Goal: Task Accomplishment & Management: Complete application form

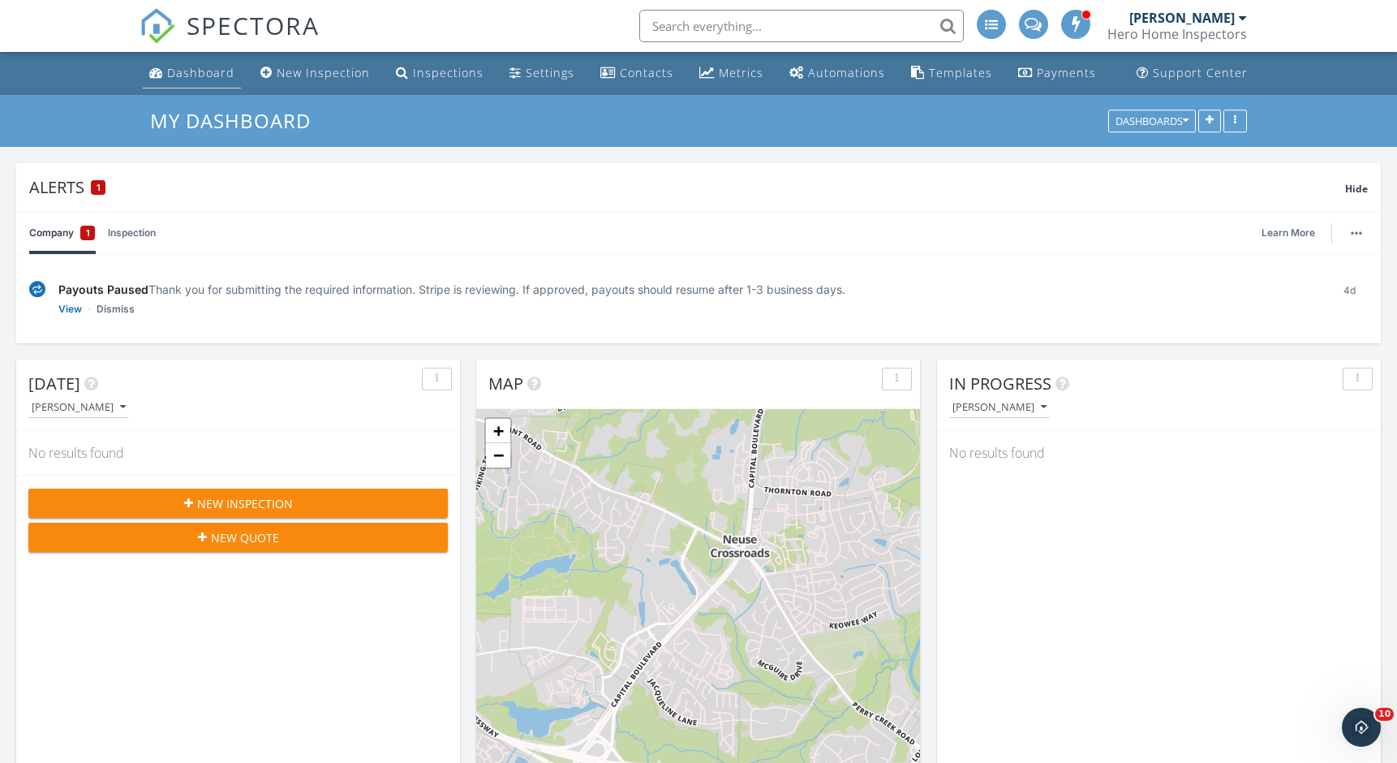
click at [217, 78] on div "Dashboard" at bounding box center [200, 72] width 67 height 15
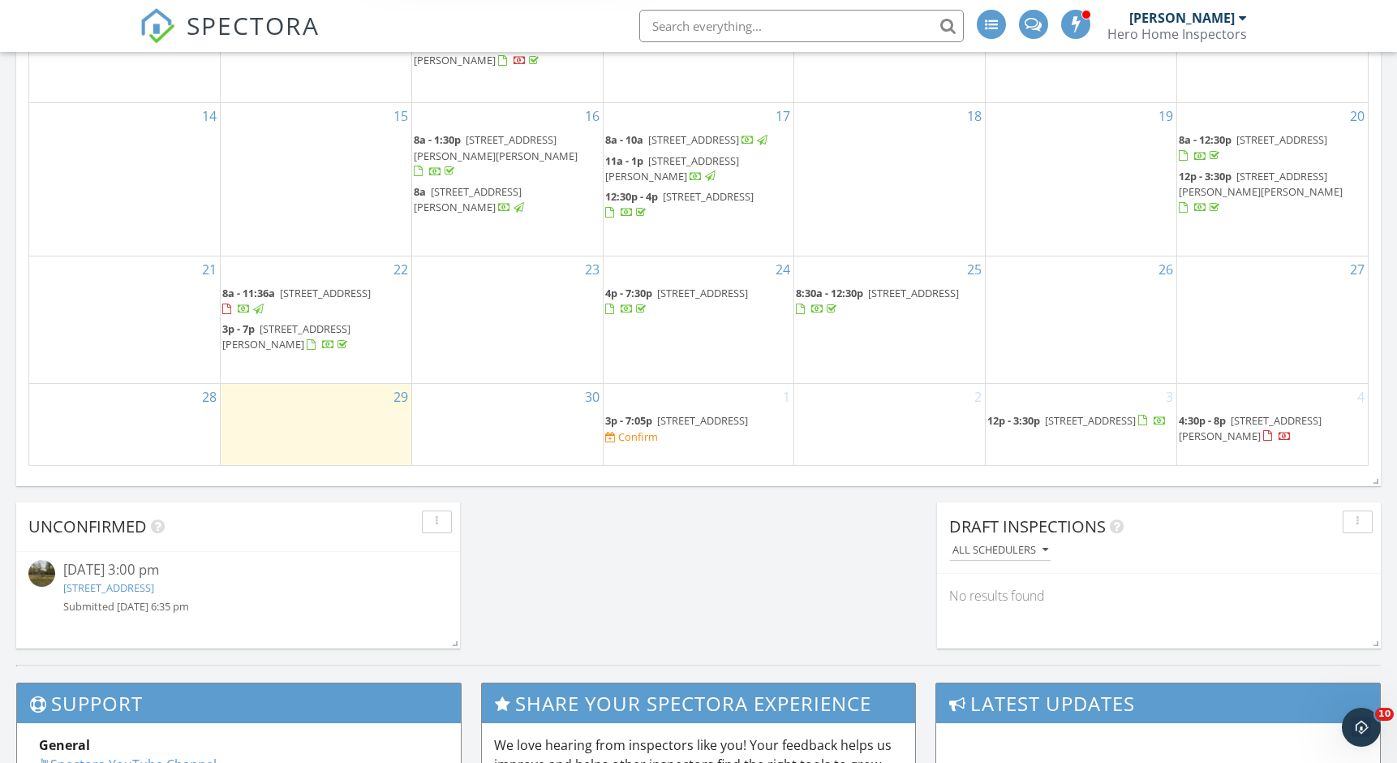
scroll to position [1130, 0]
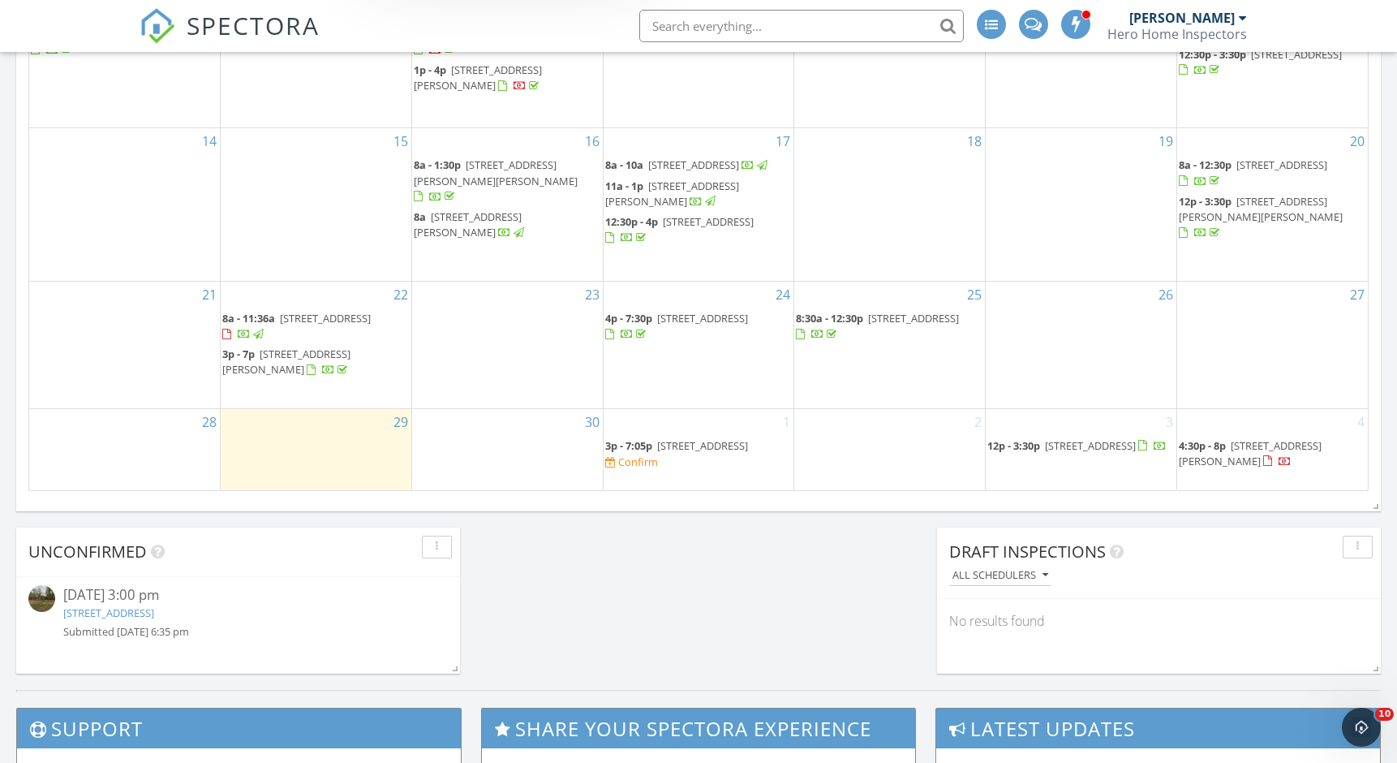
click at [338, 424] on div "29" at bounding box center [316, 449] width 191 height 81
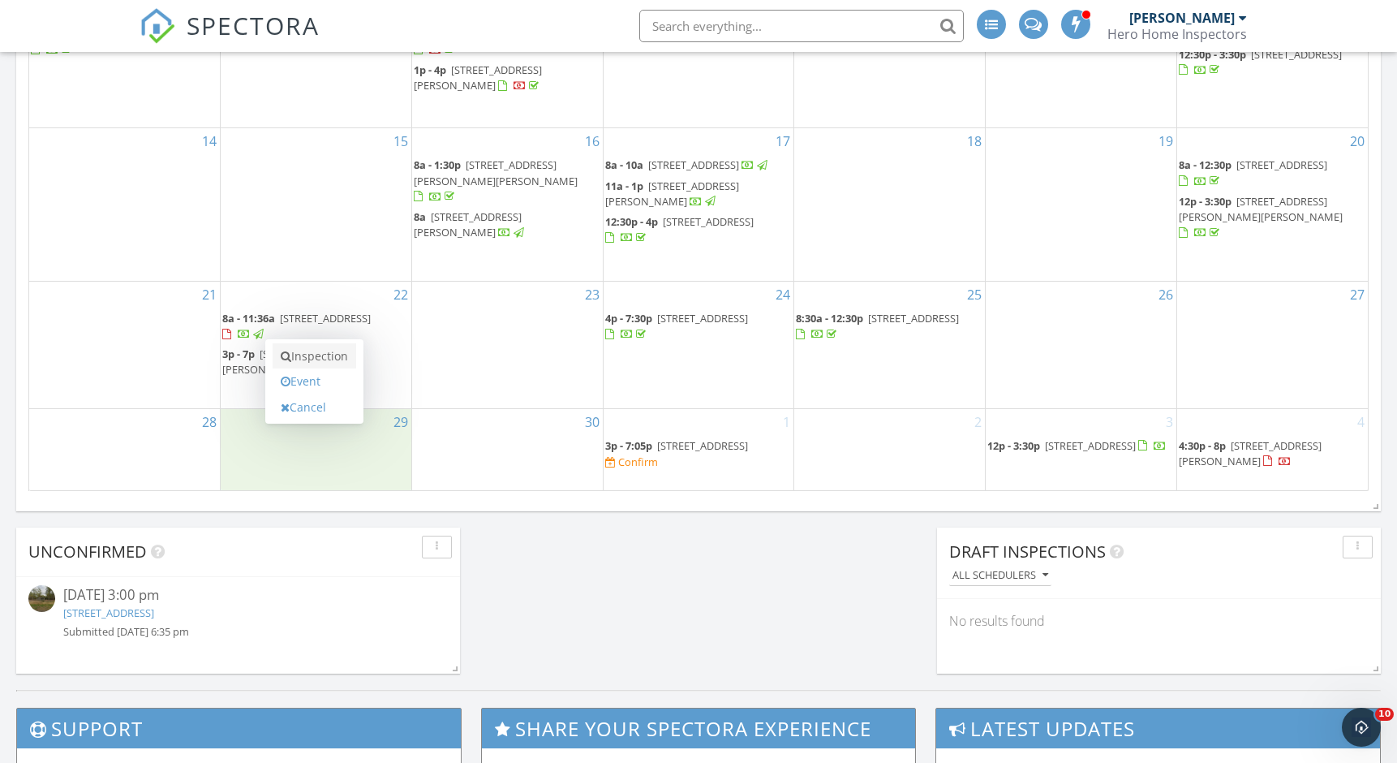
click at [341, 351] on link "Inspection" at bounding box center [315, 356] width 84 height 26
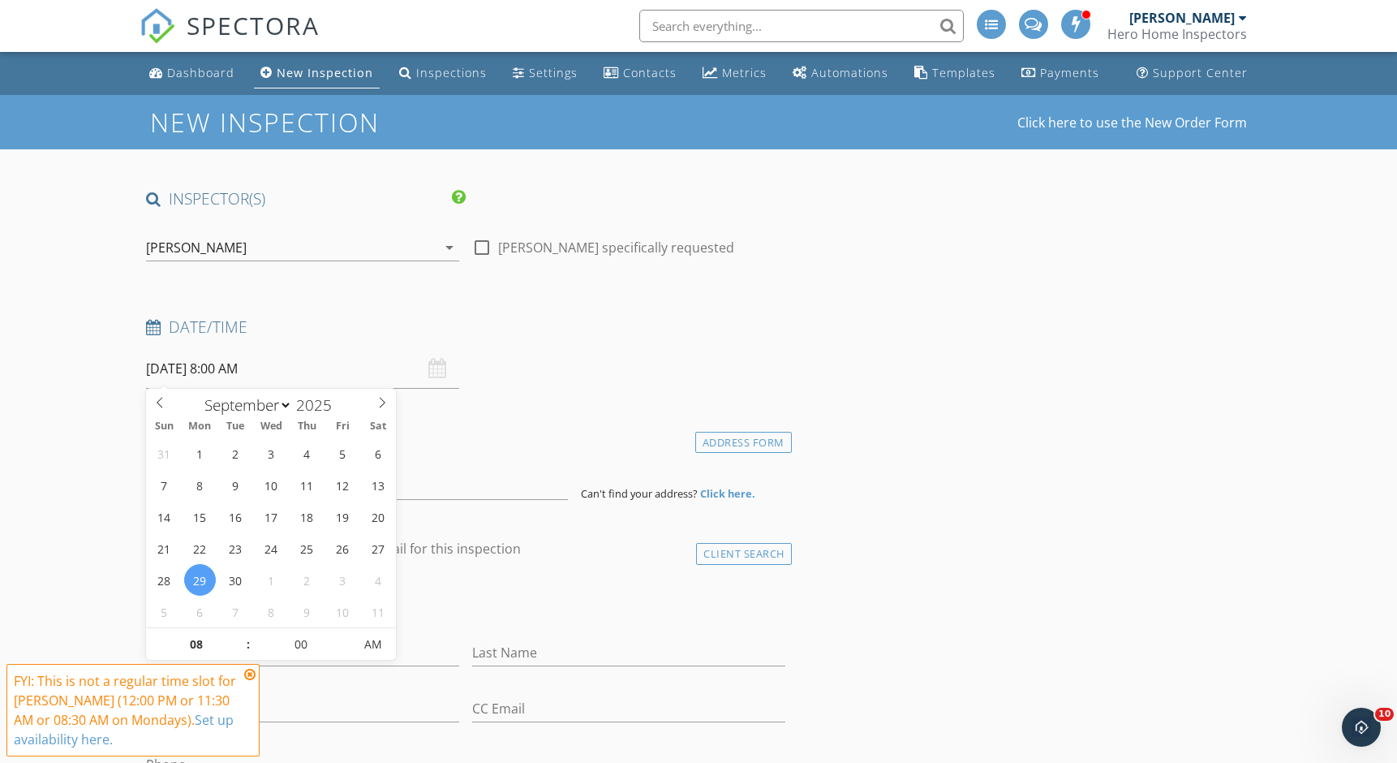
click at [232, 368] on input "[DATE] 8:00 AM" at bounding box center [302, 369] width 313 height 40
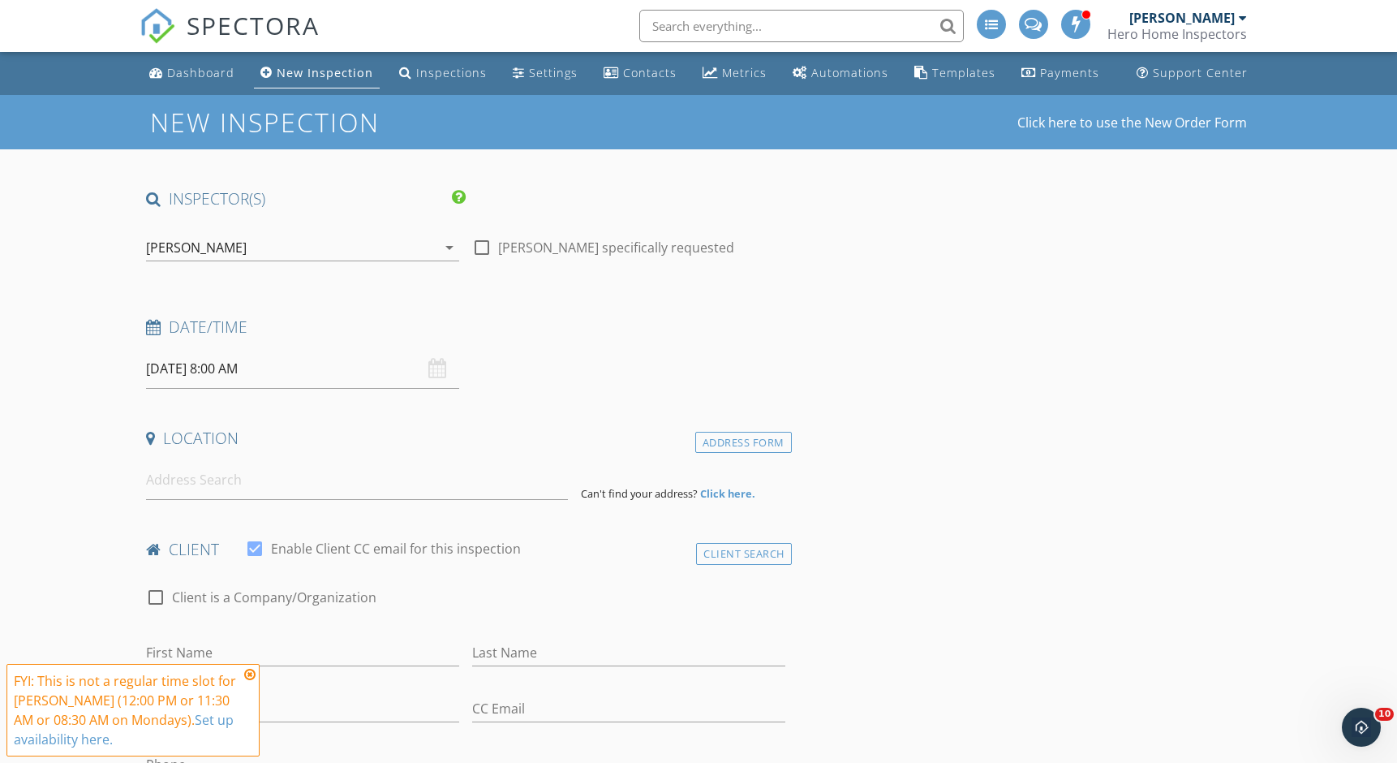
click at [548, 540] on h4 "client" at bounding box center [465, 549] width 639 height 21
click at [353, 484] on input at bounding box center [357, 480] width 422 height 40
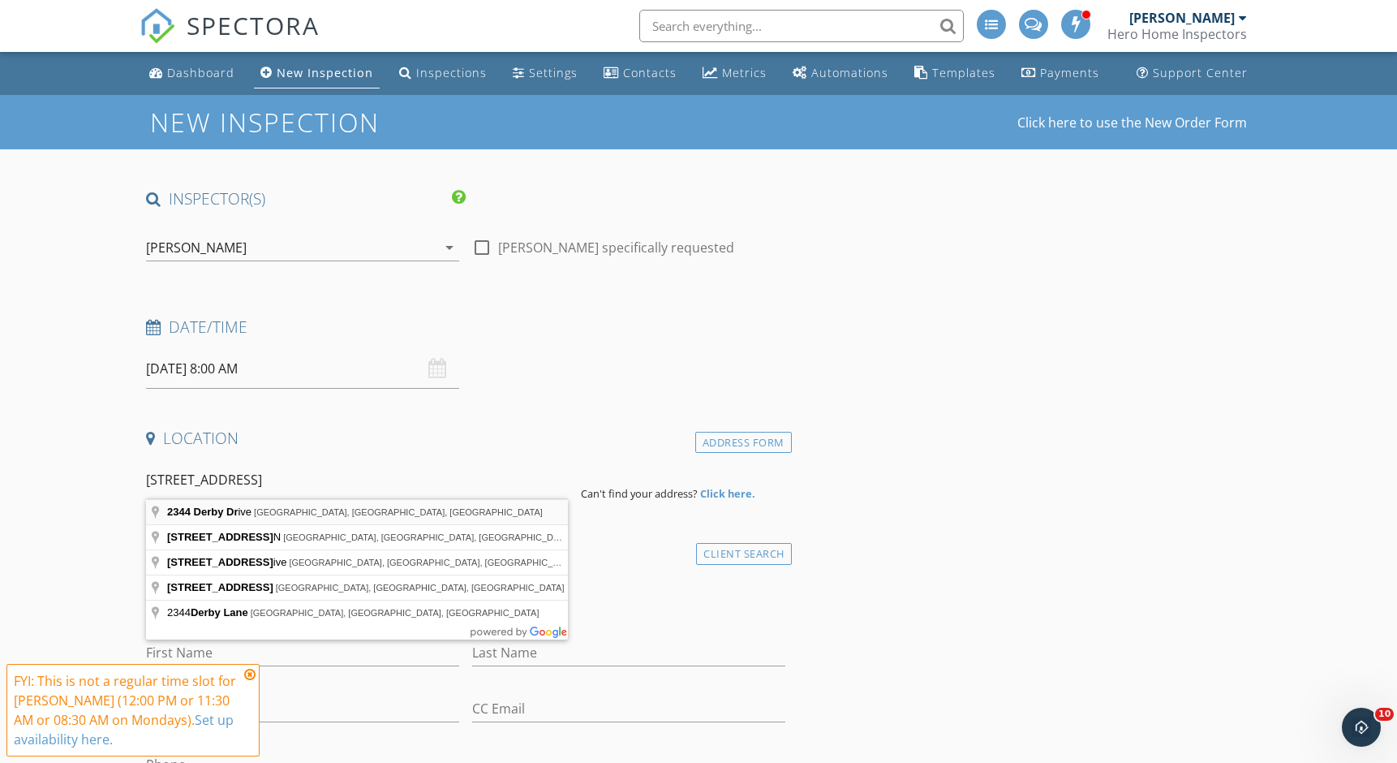
type input "2344 Derby Drive, Raleigh, NC, USA"
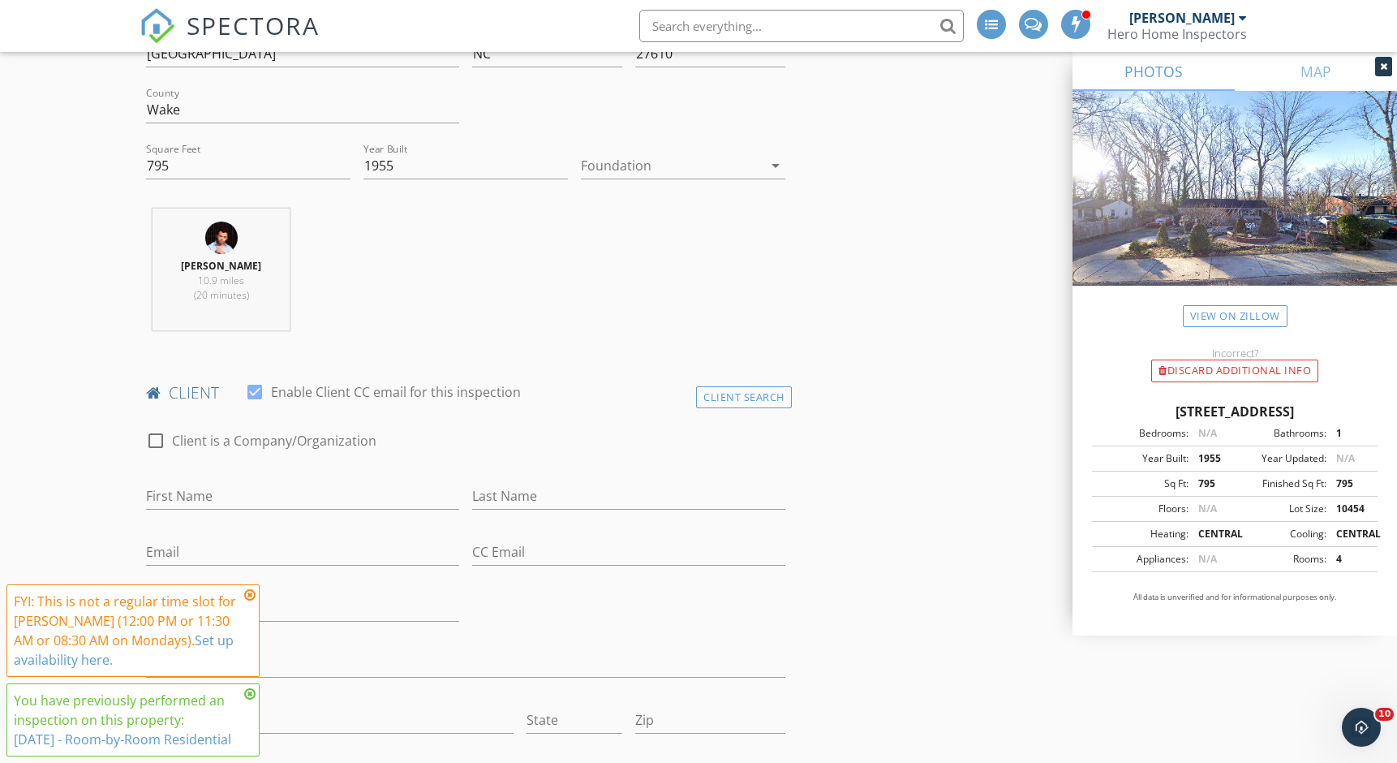
scroll to position [621, 0]
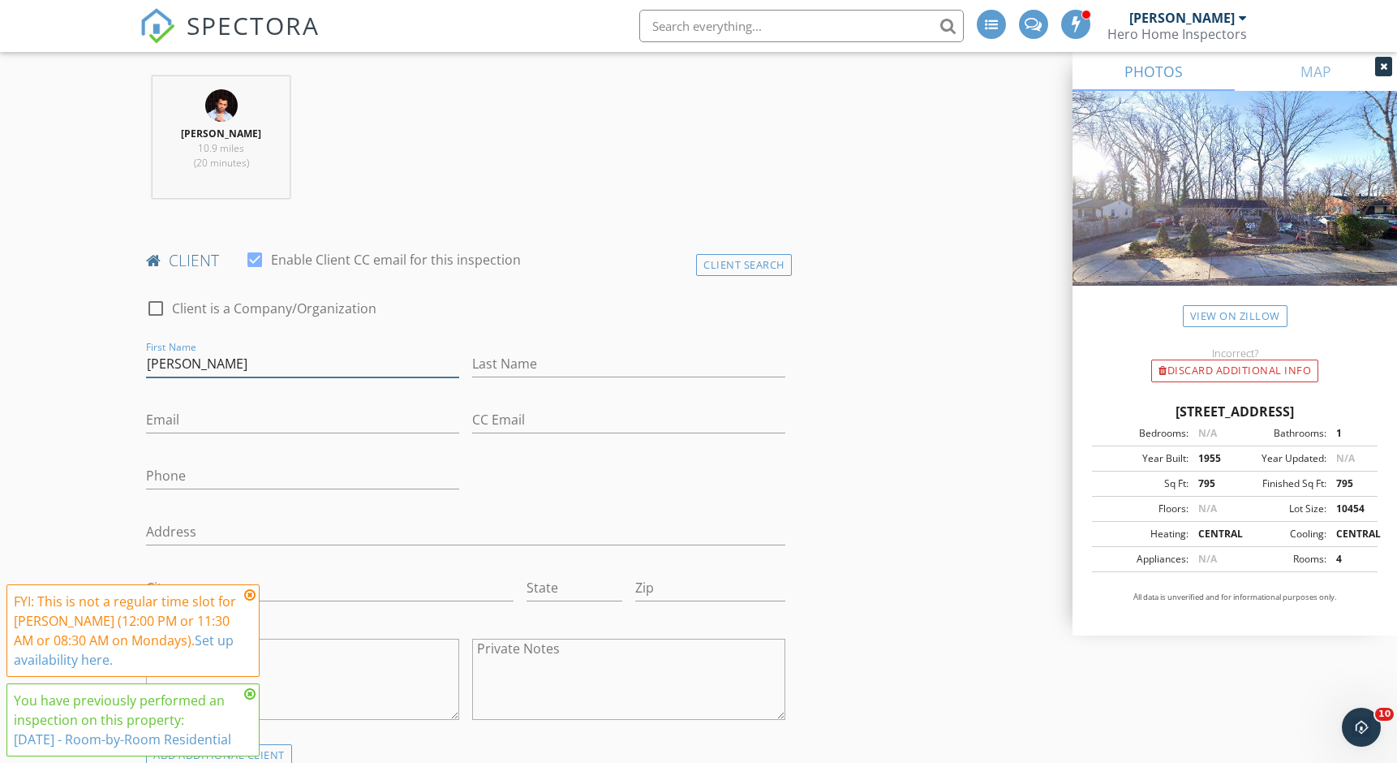
type input "[PERSON_NAME]"
type input "w"
click at [219, 432] on div "Email hi This email is invalid" at bounding box center [302, 430] width 313 height 47
click at [219, 415] on input "hi" at bounding box center [302, 420] width 313 height 27
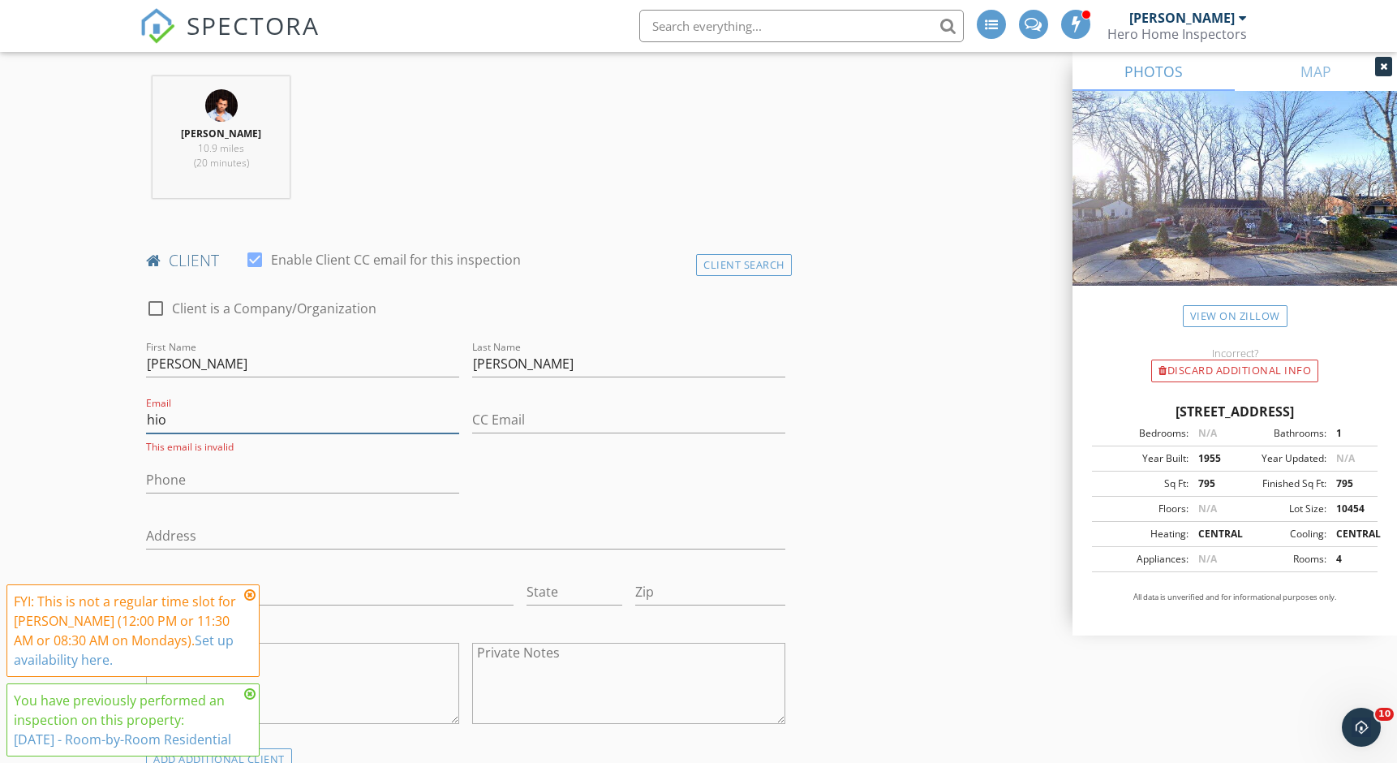
type input "[EMAIL_ADDRESS][DOMAIN_NAME]"
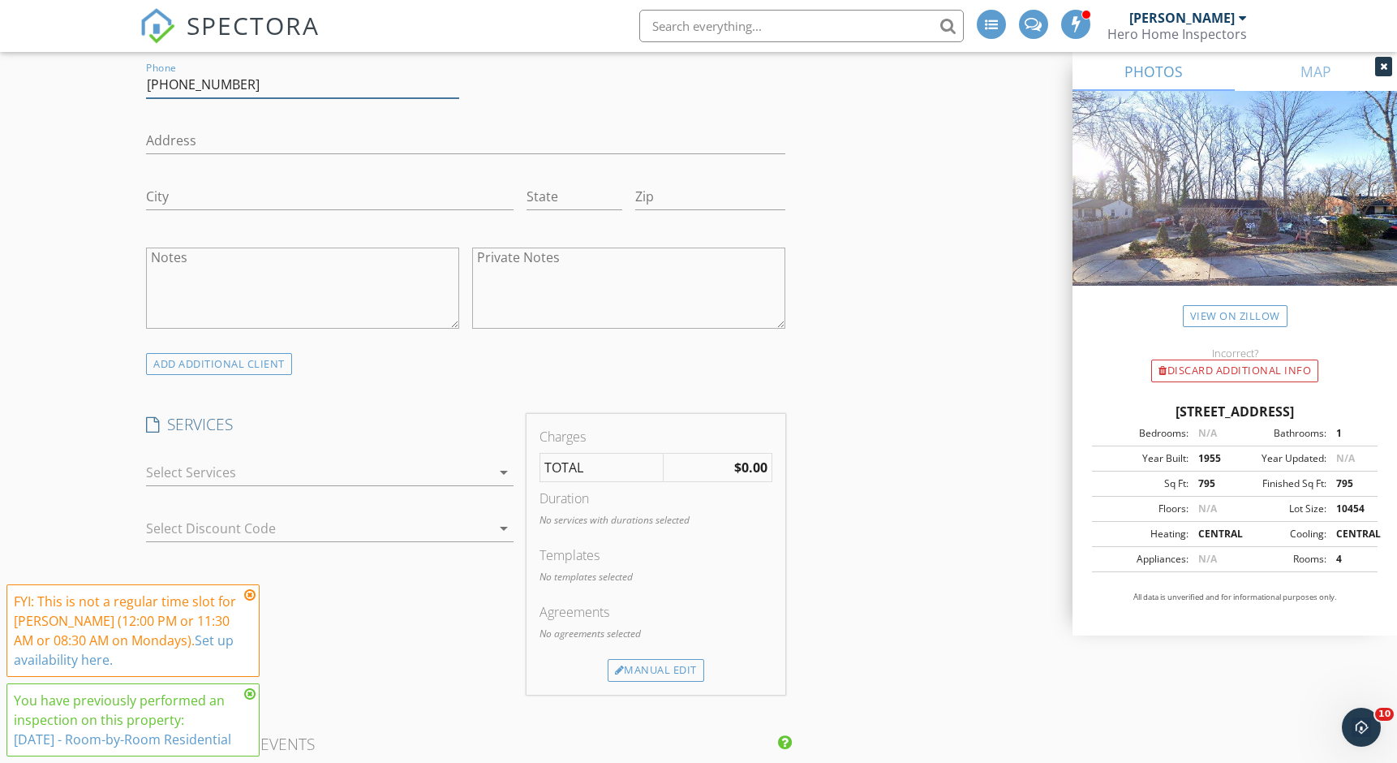
scroll to position [1087, 0]
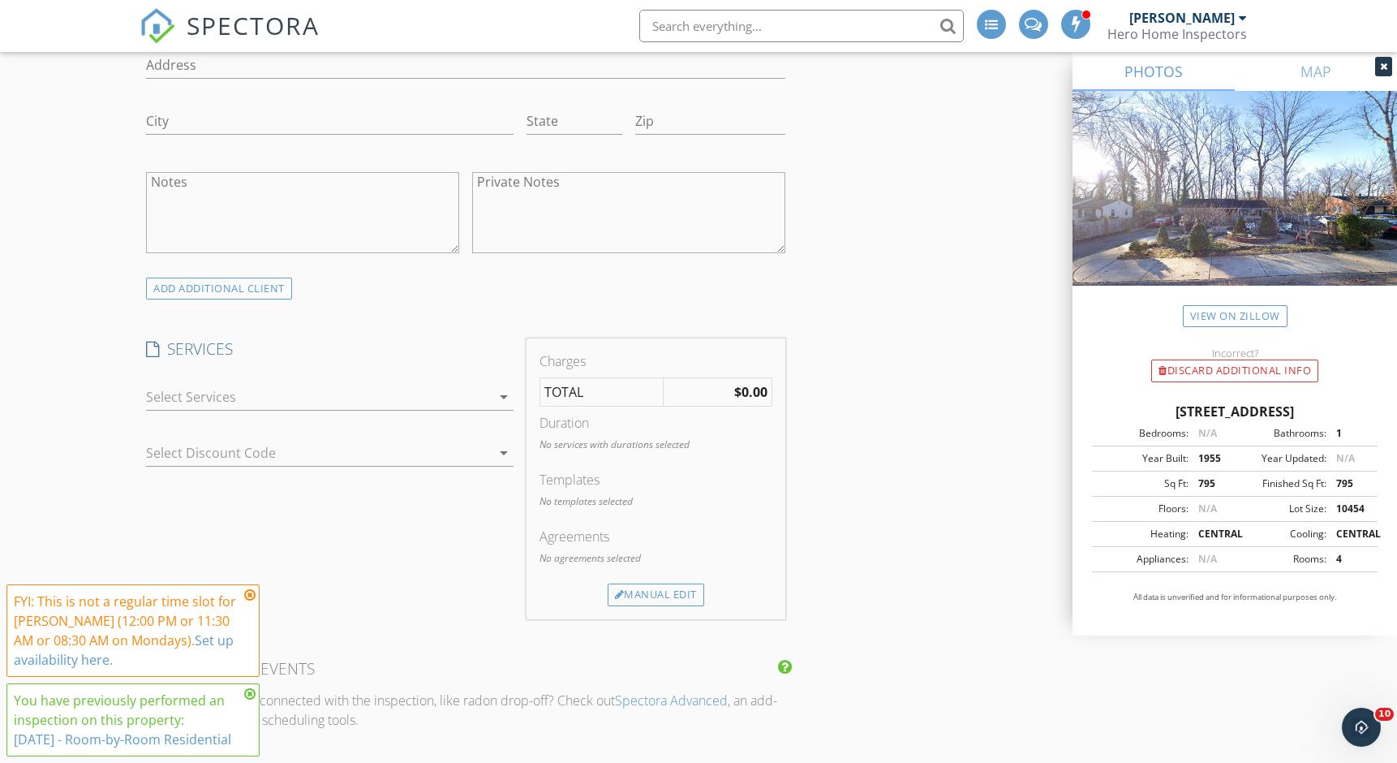
type input "[PHONE_NUMBER]"
click at [348, 374] on div "check_box_outline_blank Residential Inspection check_box_outline_blank Septic I…" at bounding box center [330, 400] width 368 height 53
click at [344, 393] on div at bounding box center [318, 397] width 345 height 26
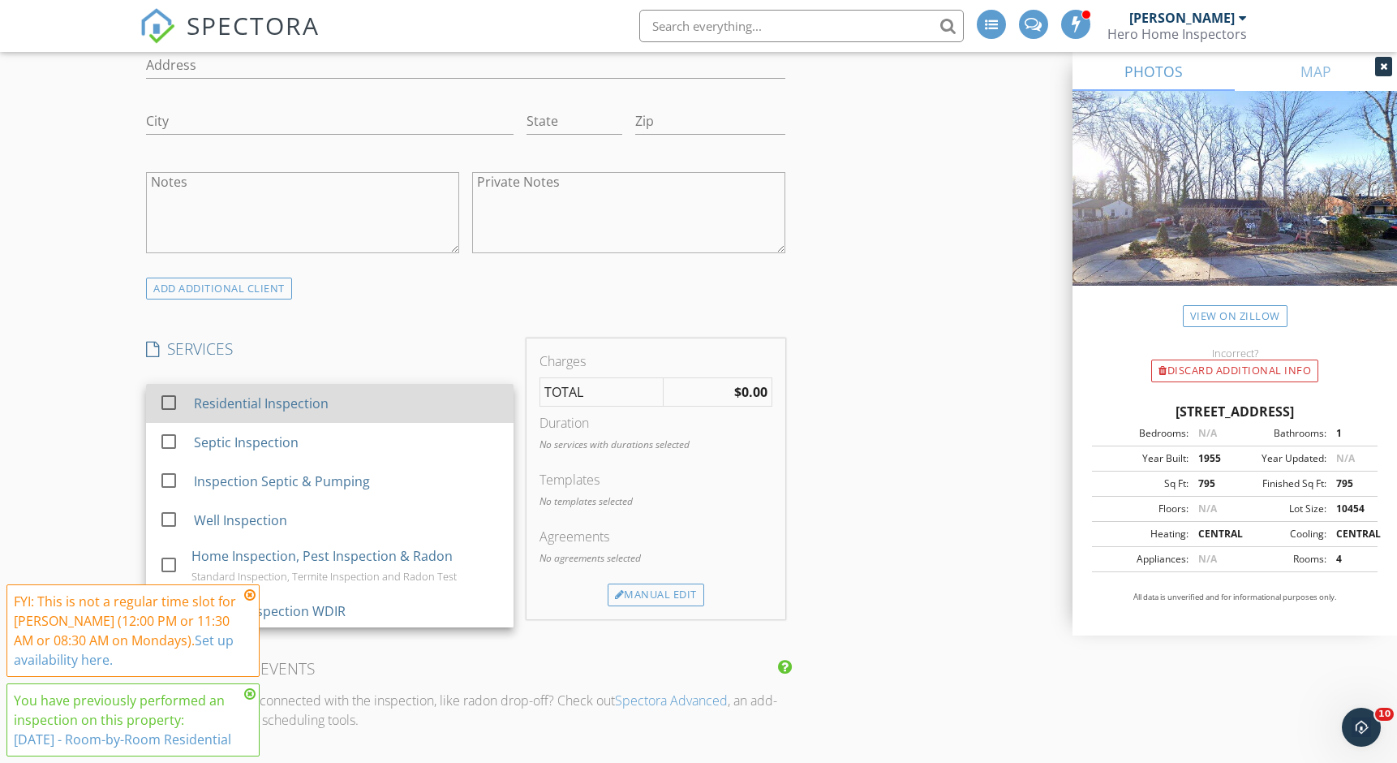
click at [333, 409] on div "Residential Inspection" at bounding box center [347, 403] width 307 height 32
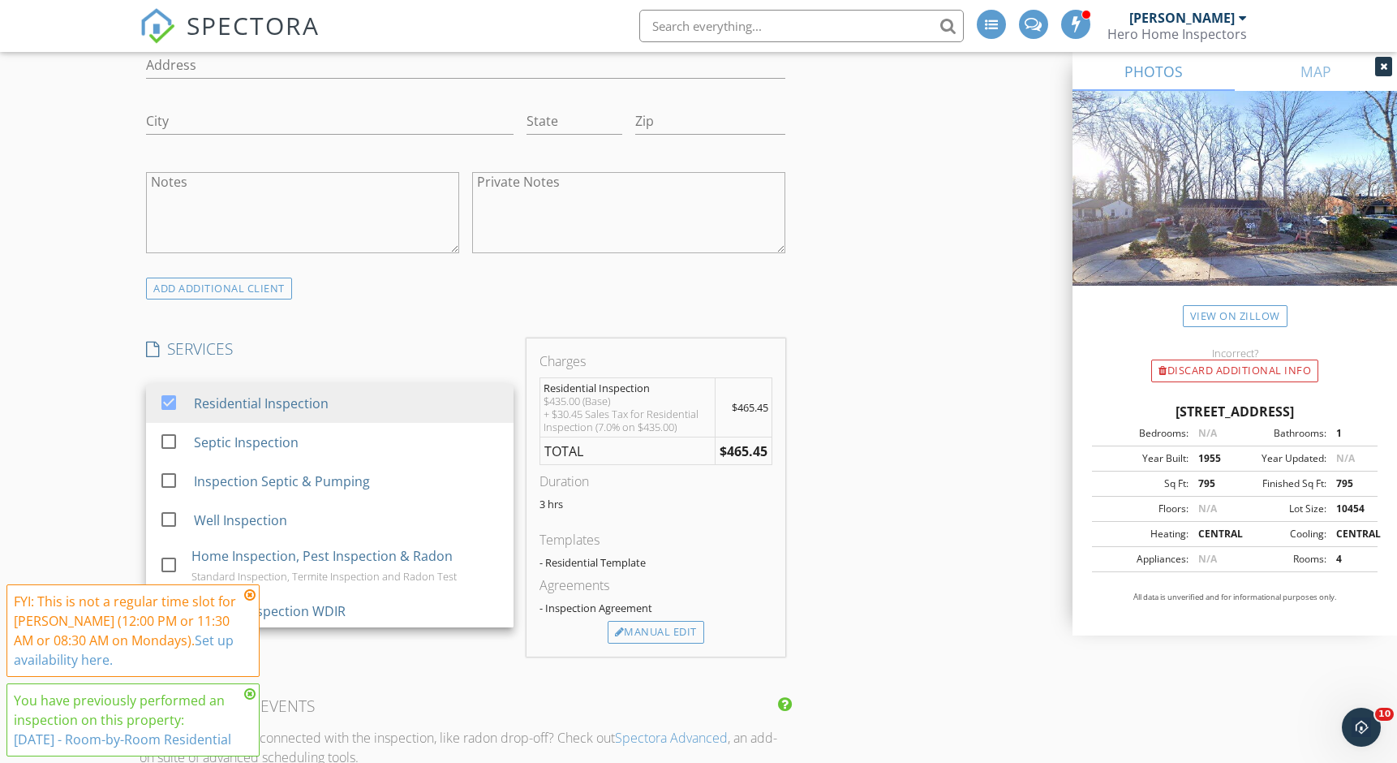
click at [970, 383] on div "INSPECTOR(S) check_box William Figueredo PRIMARY William Figueredo arrow_drop_d…" at bounding box center [699, 639] width 1118 height 3076
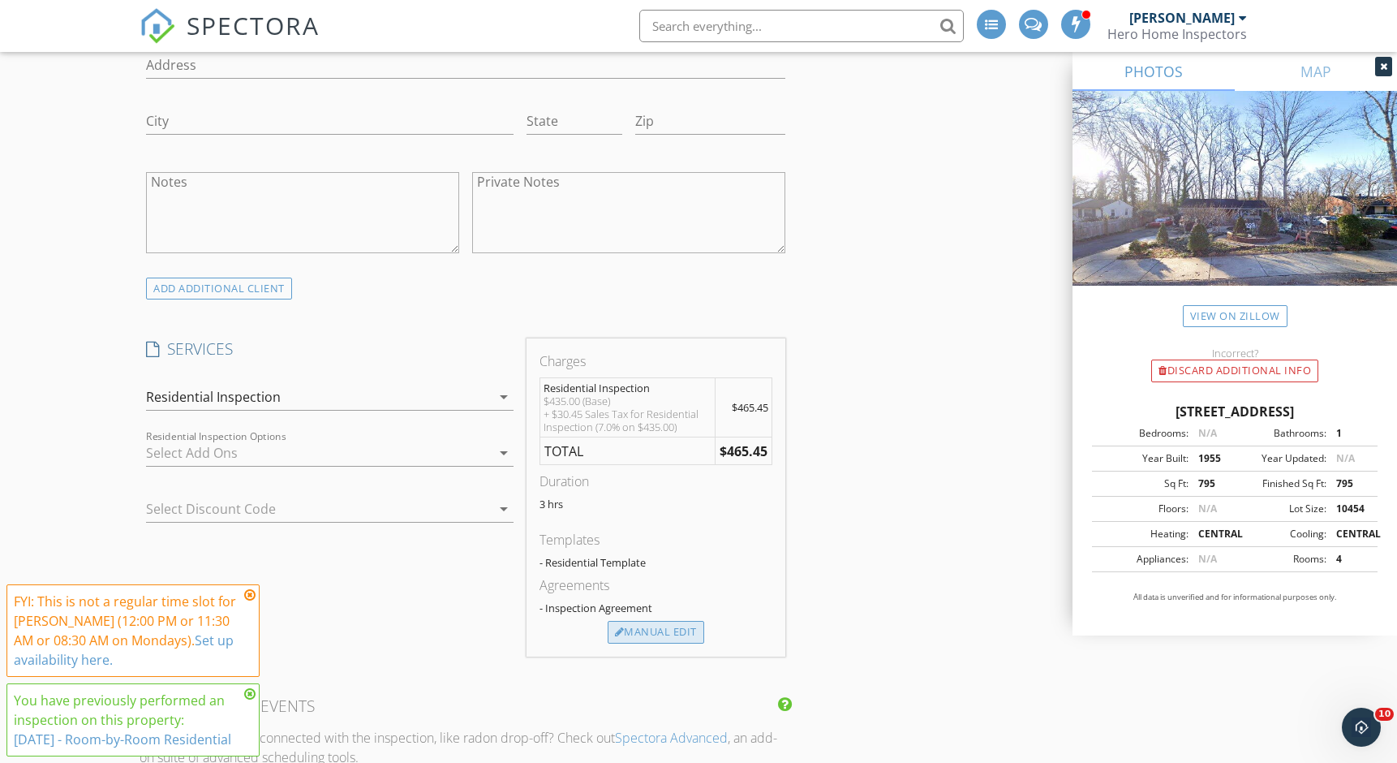
click at [637, 626] on div "Manual Edit" at bounding box center [656, 632] width 97 height 23
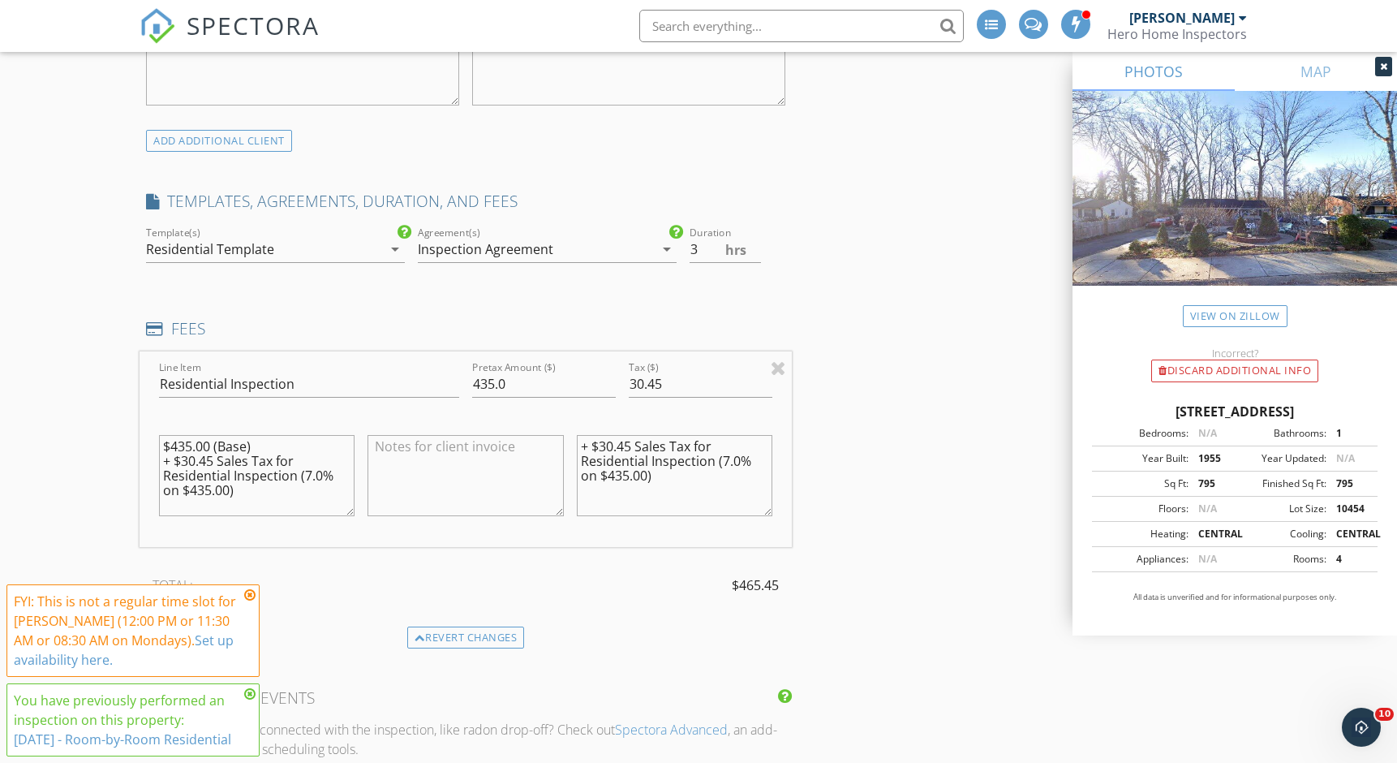
scroll to position [1241, 0]
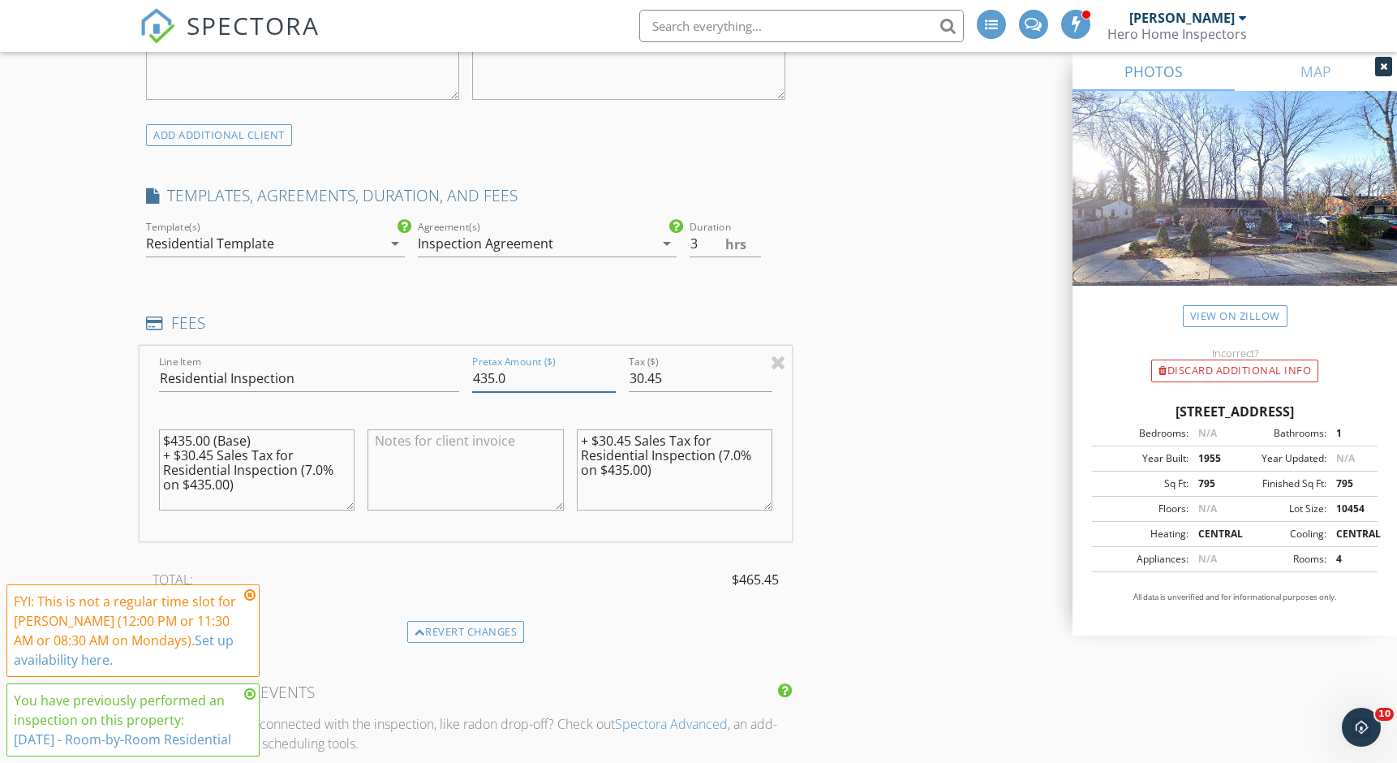
drag, startPoint x: 494, startPoint y: 373, endPoint x: 448, endPoint y: 373, distance: 46.3
click at [449, 373] on div "Line Item Residential Inspection Pretax Amount ($) 435.0 Tax ($) 30.45 $435.00 …" at bounding box center [466, 444] width 652 height 196
drag, startPoint x: 689, startPoint y: 379, endPoint x: 567, endPoint y: 374, distance: 121.8
click at [567, 374] on div "Line Item Residential Inspection Pretax Amount ($) 1.0 Tax ($) 30.45 $435.00 (B…" at bounding box center [466, 444] width 652 height 196
type input "10.0"
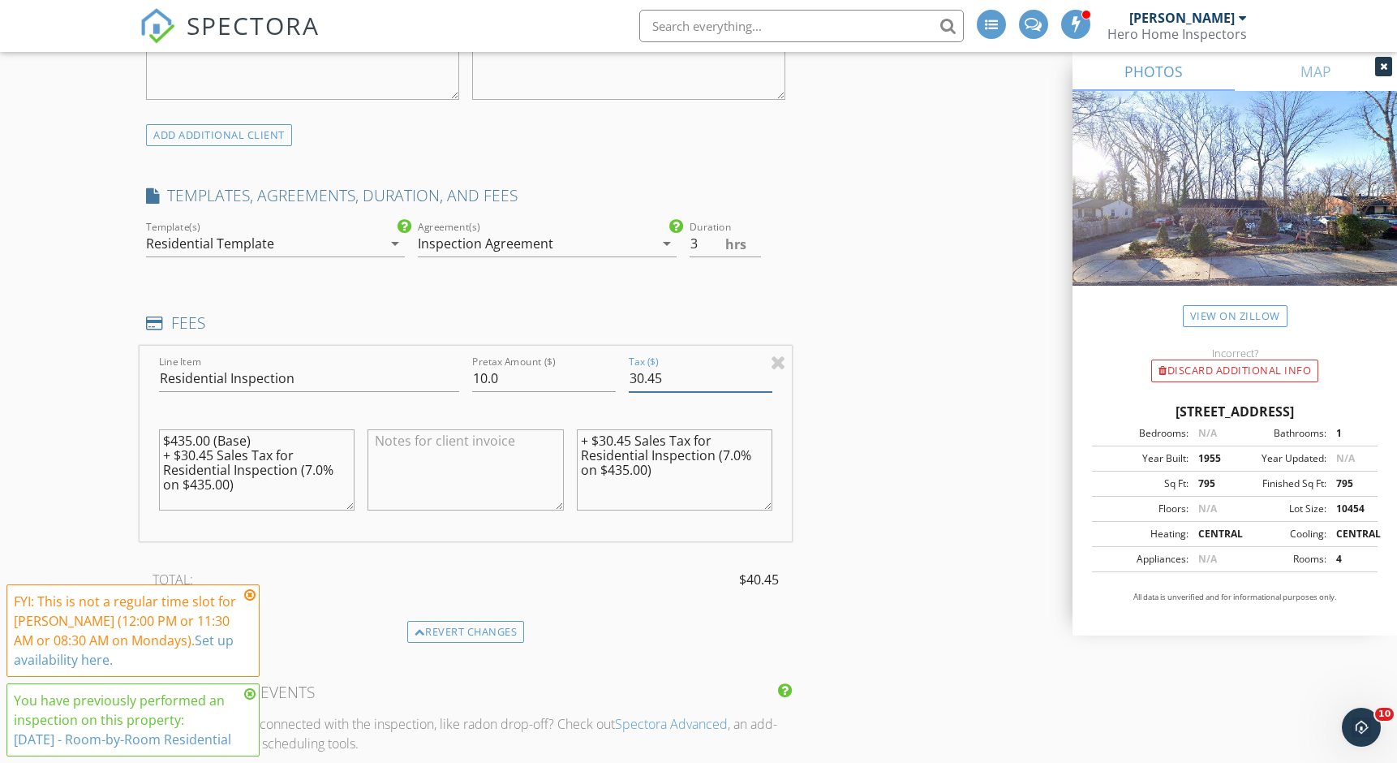
drag, startPoint x: 709, startPoint y: 373, endPoint x: 553, endPoint y: 364, distance: 156.9
click at [553, 364] on div "Line Item Residential Inspection Pretax Amount ($) 10.0 Tax ($) 30.45 $435.00 (…" at bounding box center [466, 444] width 652 height 196
type input "0"
type input "2"
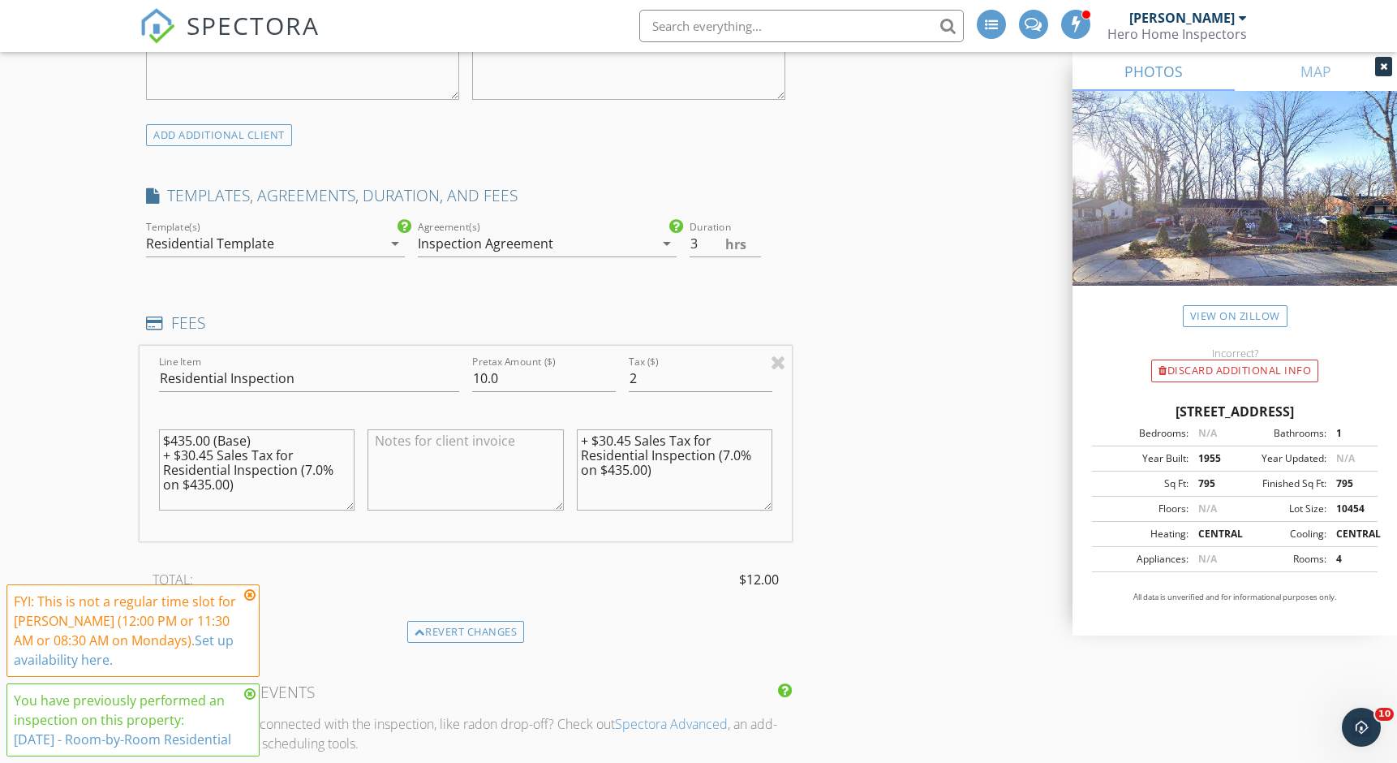
click at [949, 420] on div "INSPECTOR(S) check_box William Figueredo PRIMARY William Figueredo arrow_drop_d…" at bounding box center [699, 556] width 1118 height 3216
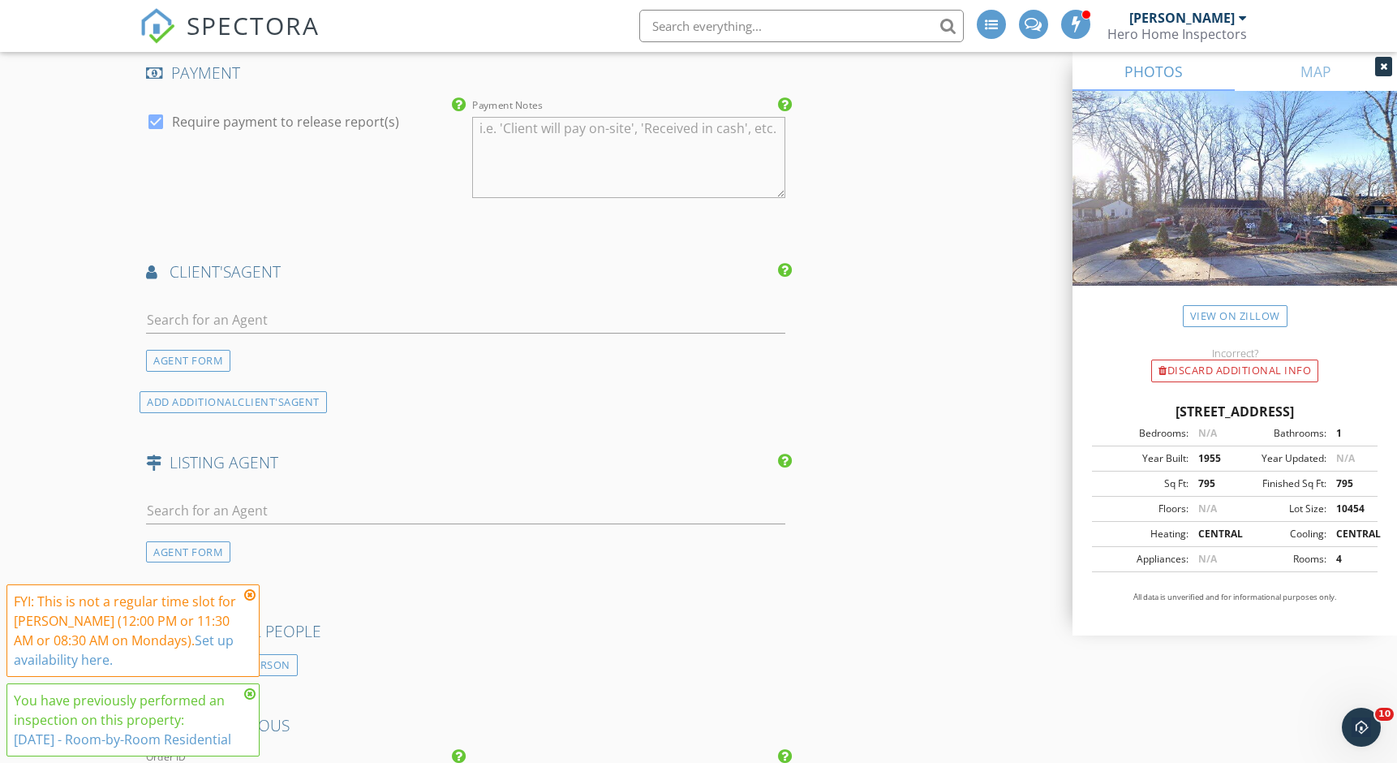
scroll to position [2017, 0]
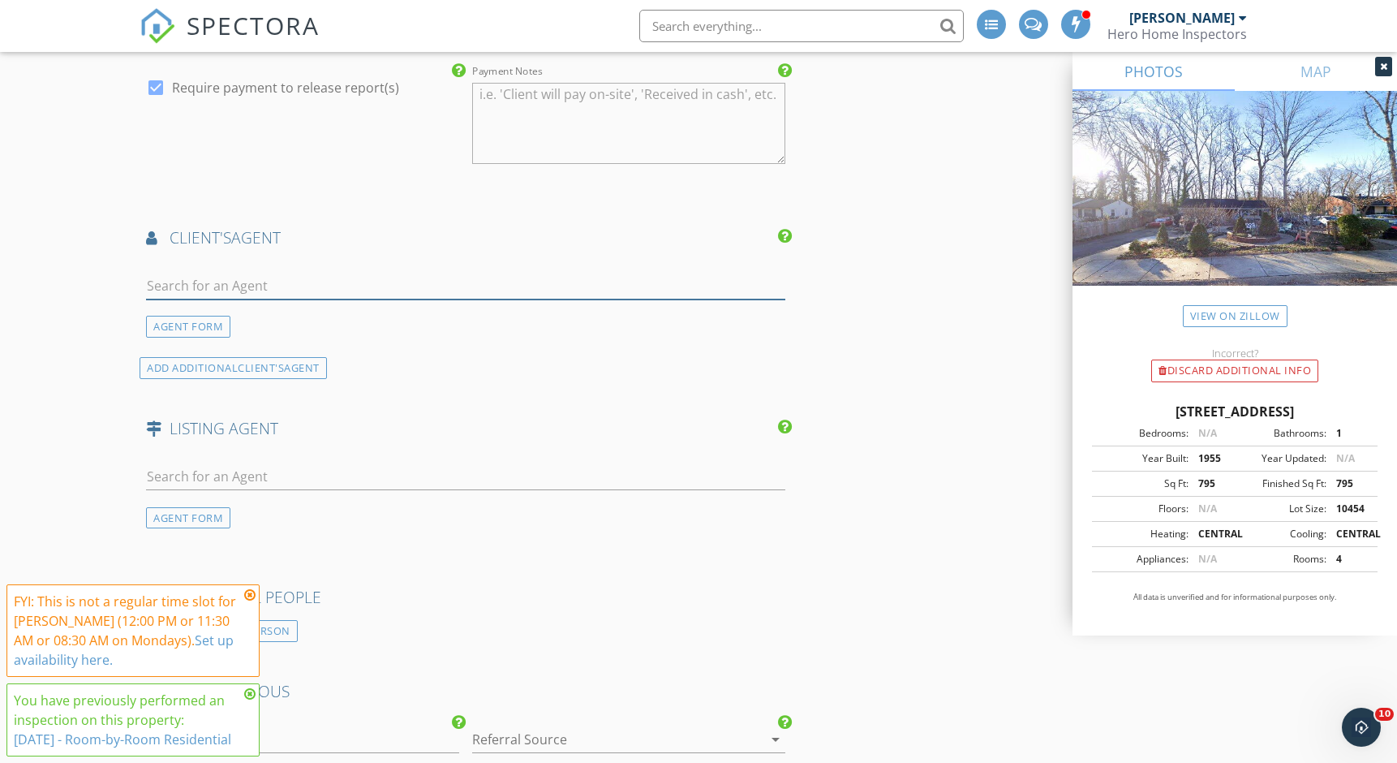
click at [471, 277] on input "text" at bounding box center [465, 286] width 639 height 27
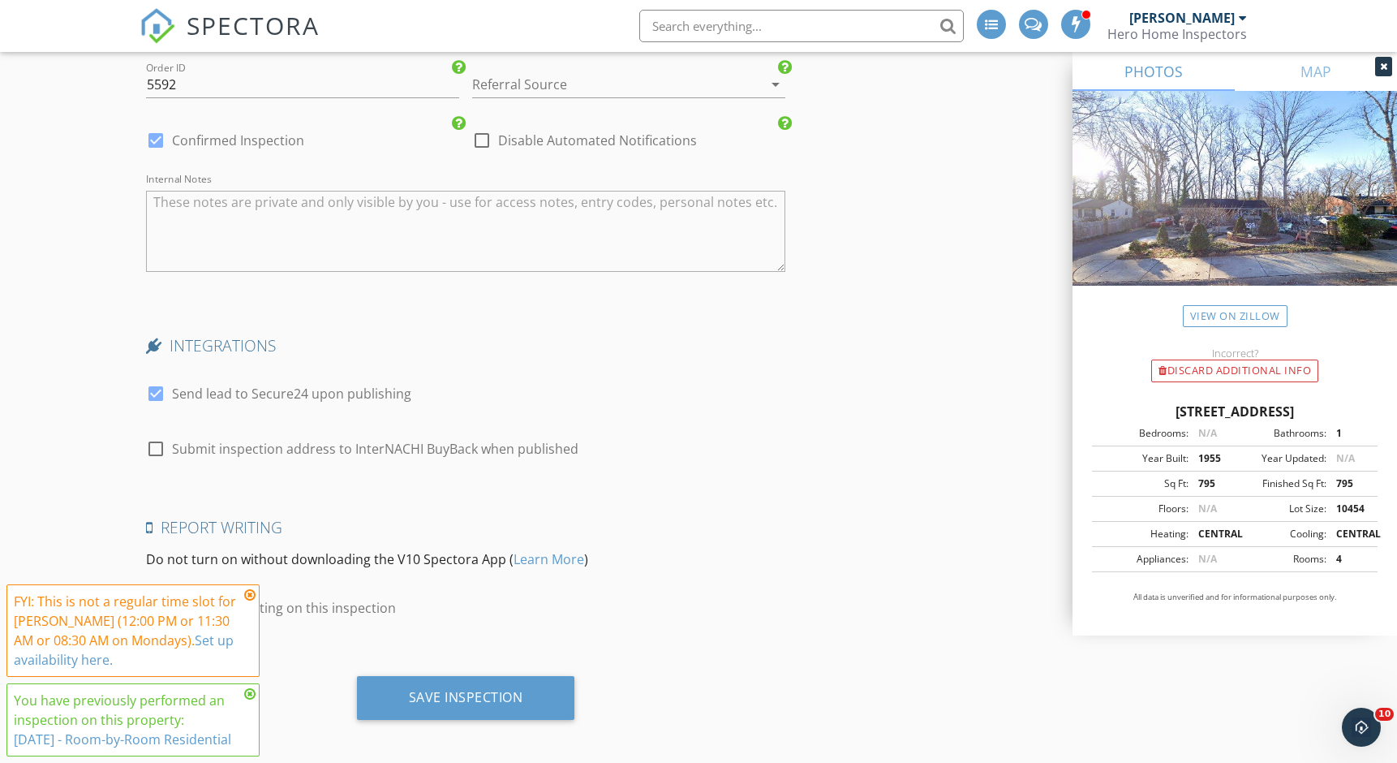
scroll to position [2671, 0]
click at [460, 695] on div "Save Inspection" at bounding box center [466, 698] width 114 height 16
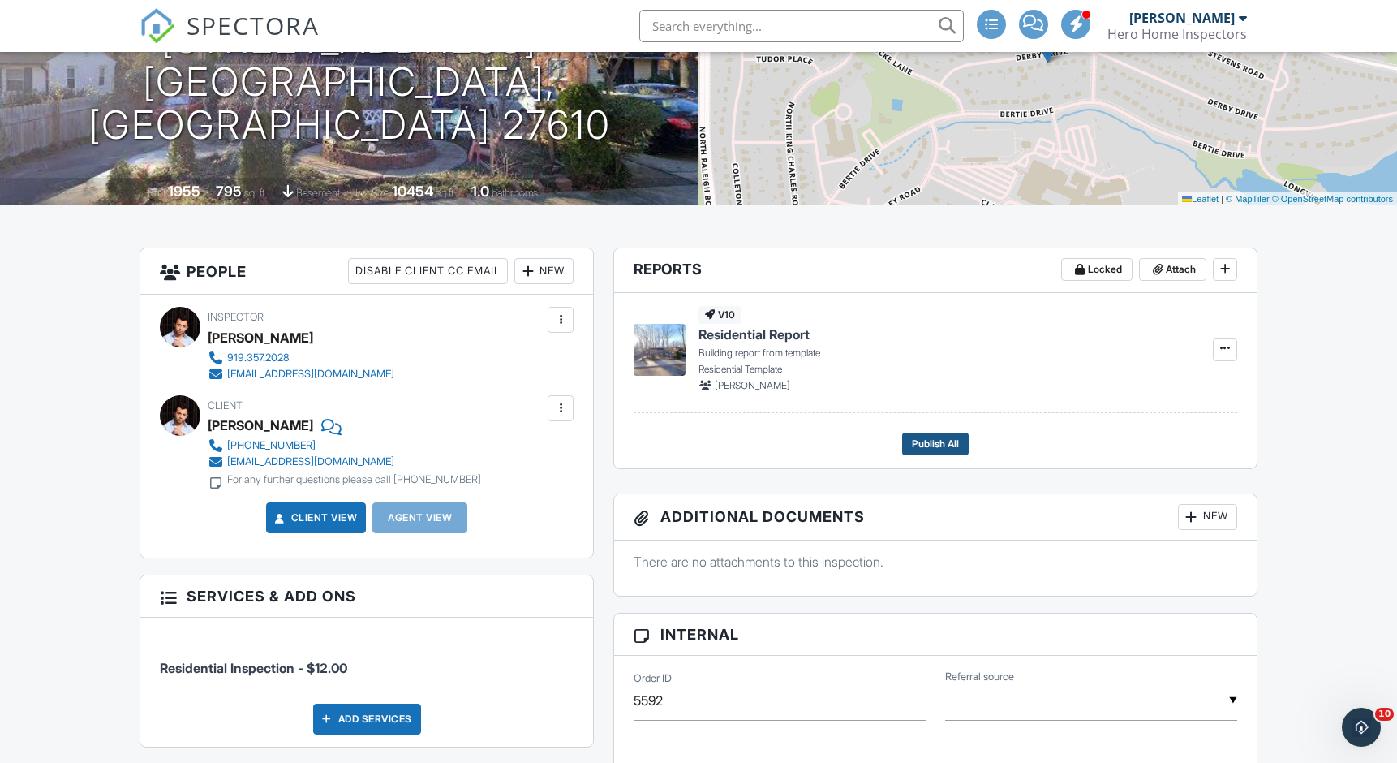
click at [920, 447] on span "Publish All" at bounding box center [935, 444] width 47 height 16
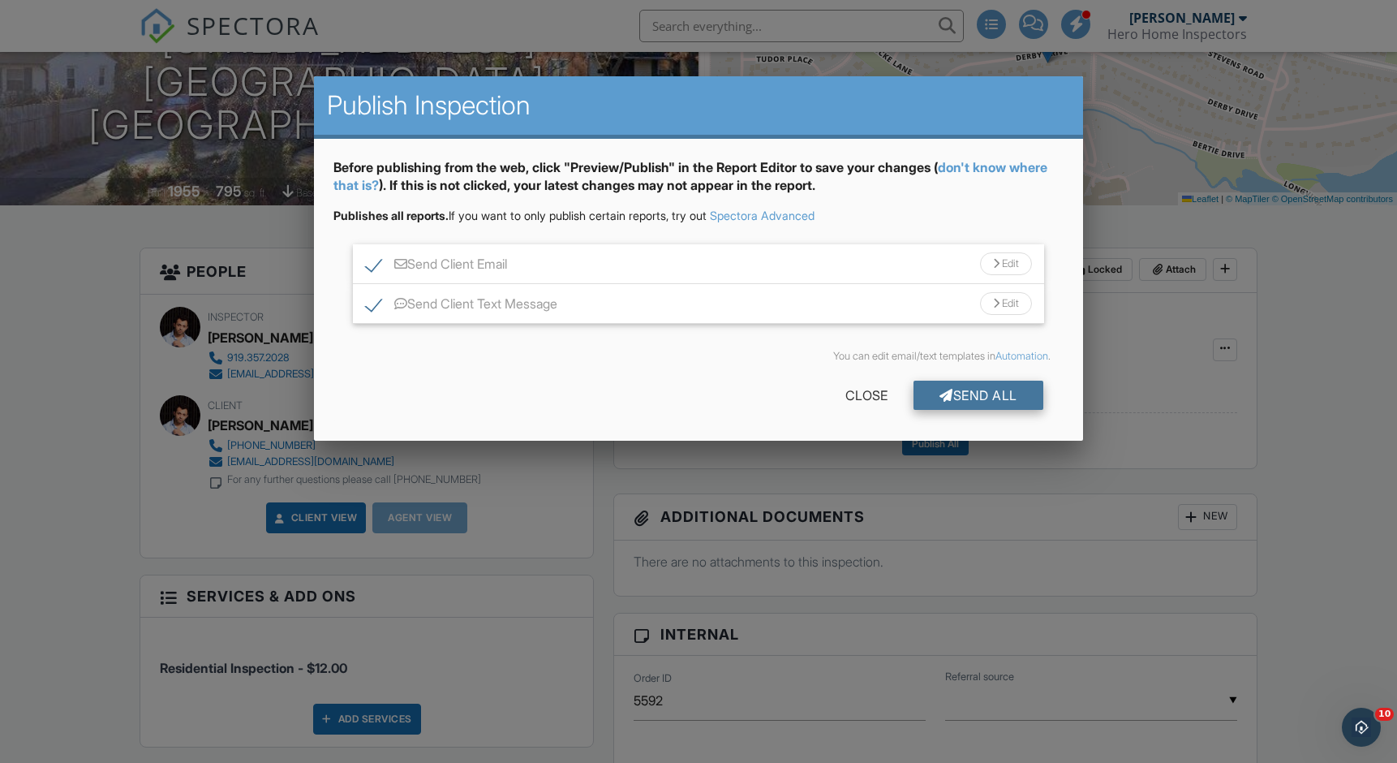
click at [956, 396] on div "Send All" at bounding box center [979, 395] width 130 height 29
